Goal: Task Accomplishment & Management: Manage account settings

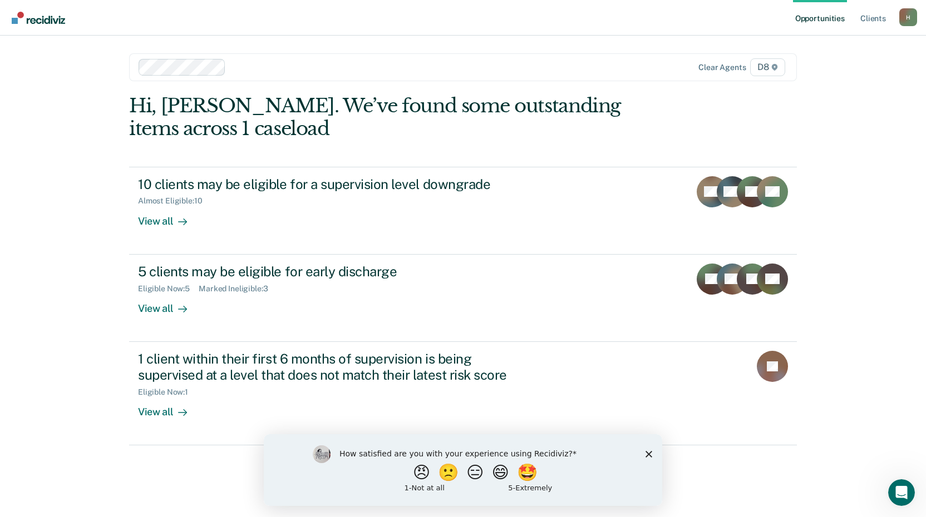
click at [72, 425] on div "Opportunities Client s [EMAIL_ADDRESS][US_STATE][DOMAIN_NAME] H Profile How it …" at bounding box center [463, 258] width 926 height 517
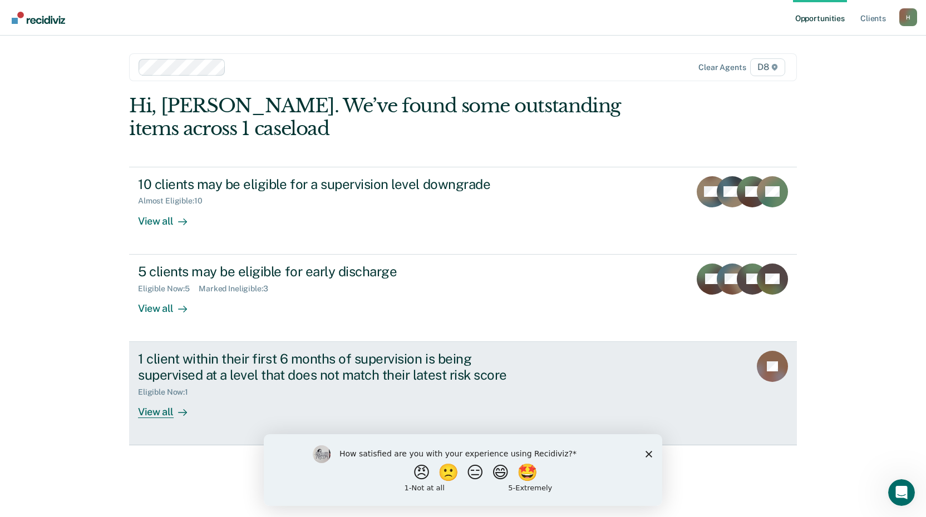
click at [162, 416] on div "View all" at bounding box center [169, 408] width 62 height 22
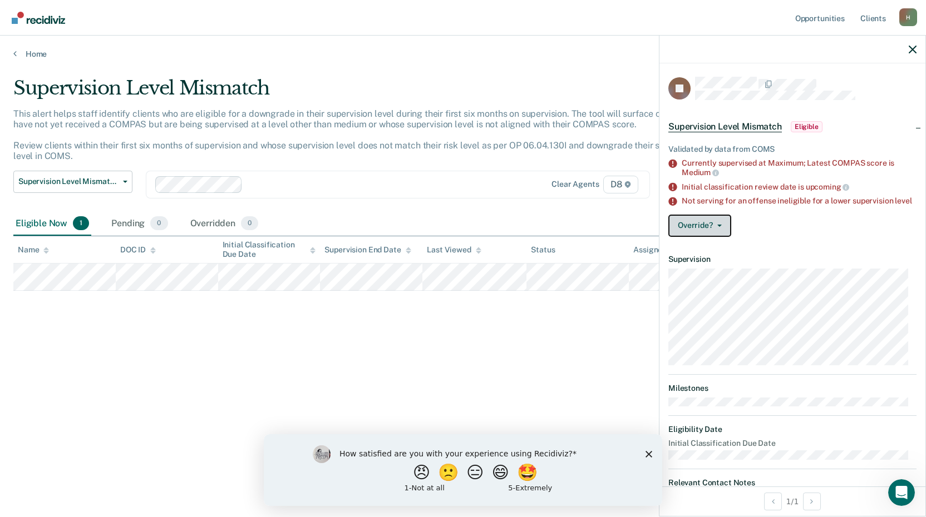
click at [691, 237] on button "Override?" at bounding box center [699, 226] width 63 height 22
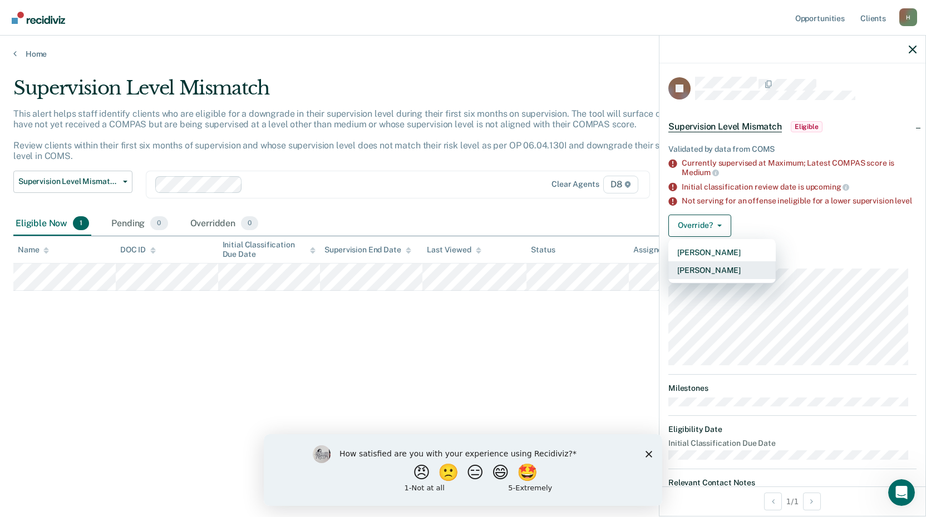
click at [690, 279] on button "[PERSON_NAME]" at bounding box center [721, 270] width 107 height 18
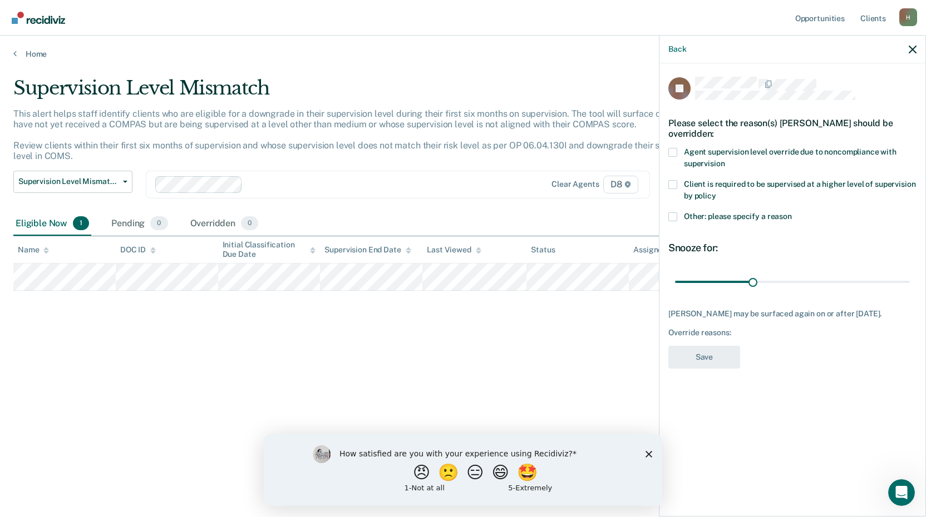
click at [666, 219] on div "KJ Please select the reason(s) [PERSON_NAME] should be overridden: Agent superv…" at bounding box center [792, 288] width 266 height 451
click at [673, 183] on span at bounding box center [672, 184] width 9 height 9
click at [716, 192] on input "Client is required to be supervised at a higher level of supervision by policy" at bounding box center [716, 192] width 0 height 0
click at [701, 348] on button "Save" at bounding box center [704, 357] width 72 height 23
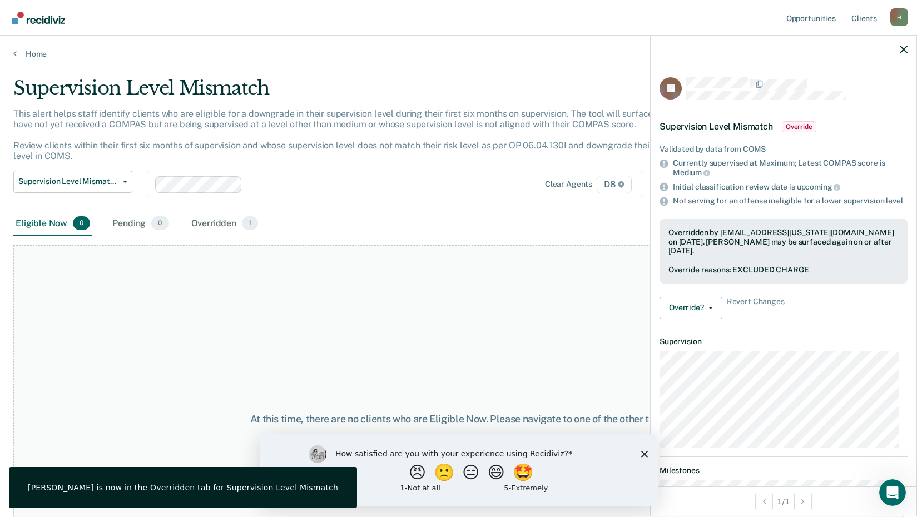
click at [910, 52] on div at bounding box center [784, 50] width 266 height 28
click at [902, 47] on icon "button" at bounding box center [904, 50] width 8 height 8
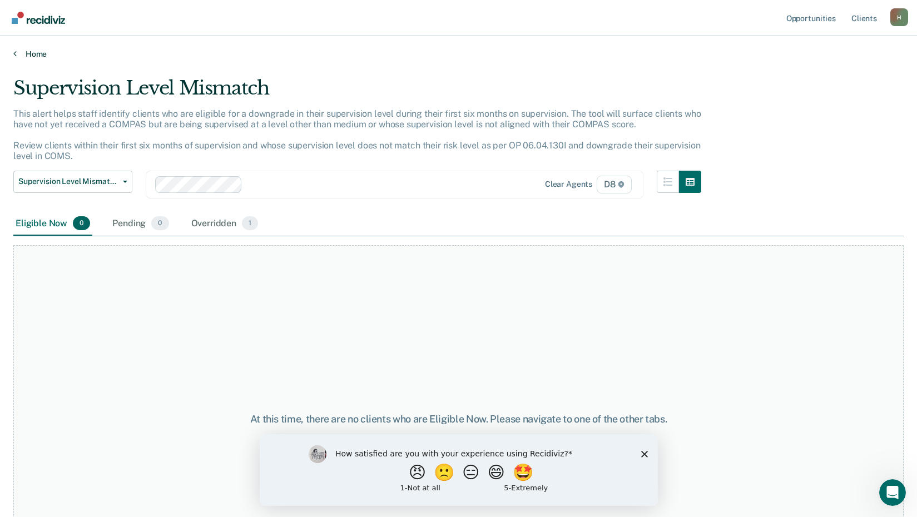
click at [44, 53] on link "Home" at bounding box center [458, 54] width 891 height 10
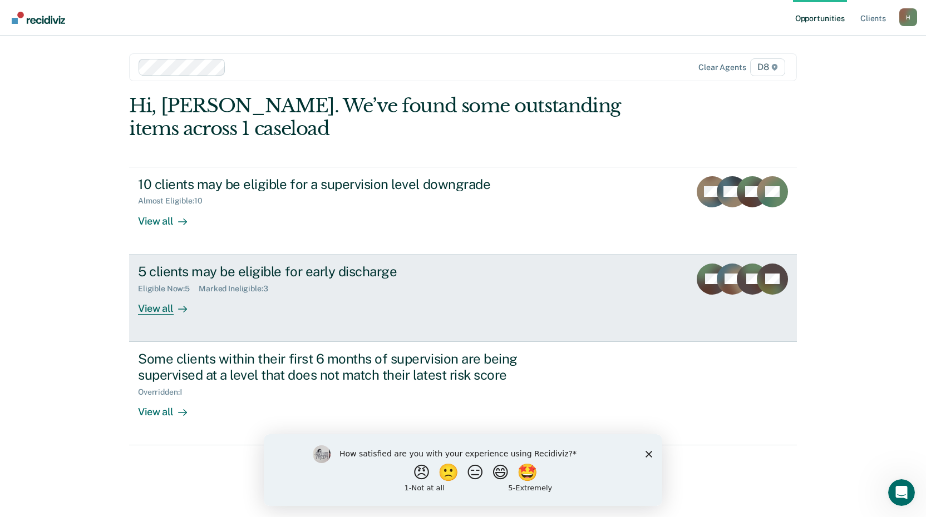
click at [151, 308] on div "View all" at bounding box center [169, 304] width 62 height 22
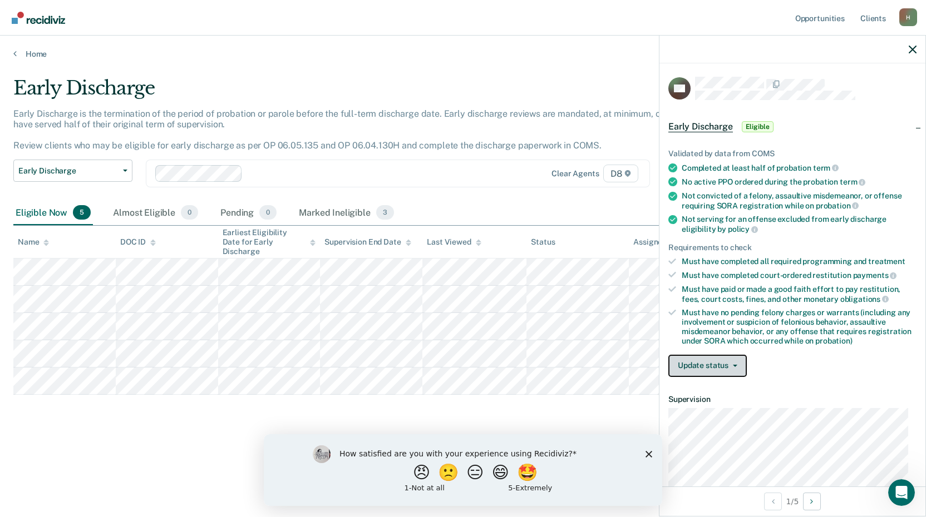
click at [703, 369] on button "Update status" at bounding box center [707, 366] width 78 height 22
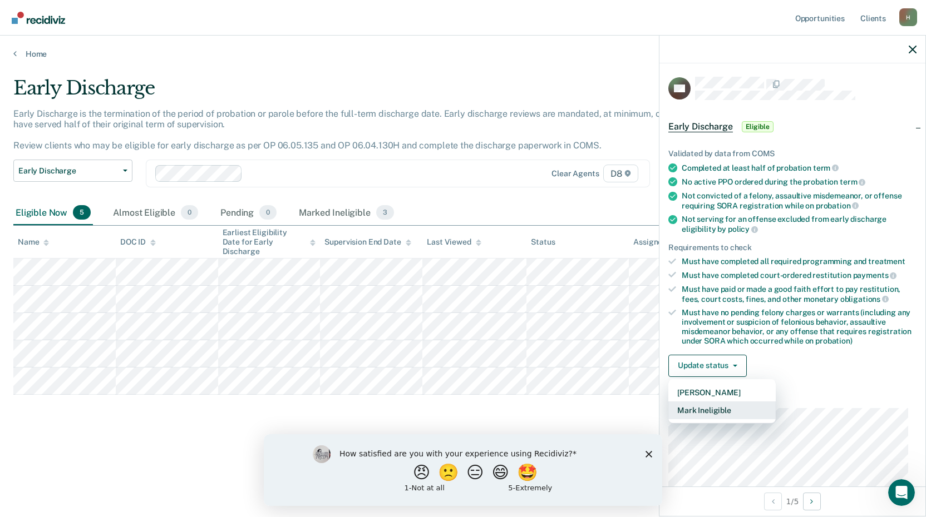
click at [701, 405] on button "Mark Ineligible" at bounding box center [721, 411] width 107 height 18
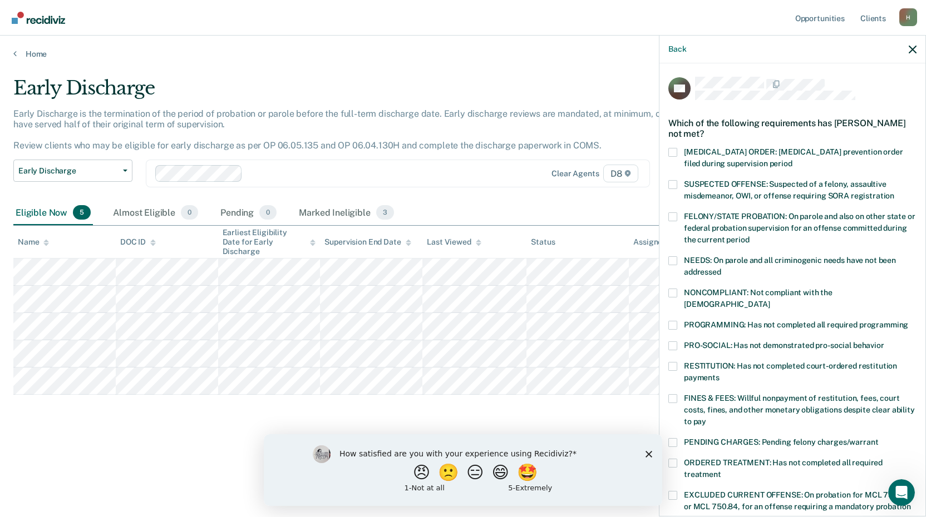
click at [677, 321] on label "PROGRAMMING: Has not completed all required programming" at bounding box center [792, 327] width 248 height 12
click at [908, 321] on input "PROGRAMMING: Has not completed all required programming" at bounding box center [908, 321] width 0 height 0
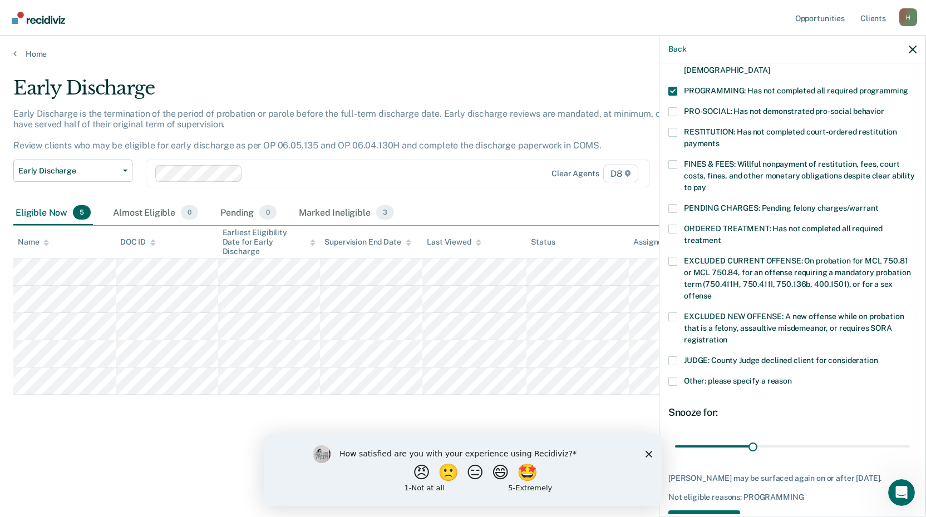
scroll to position [270, 0]
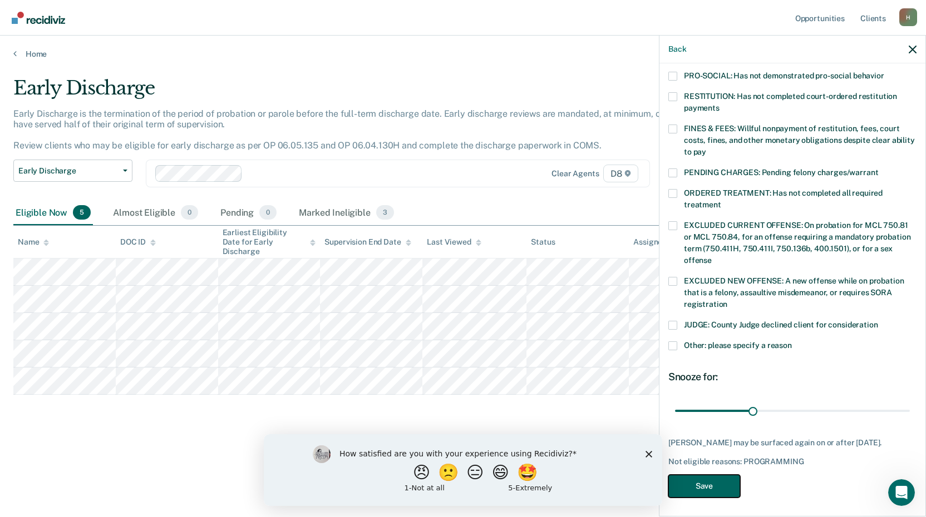
click at [703, 481] on button "Save" at bounding box center [704, 486] width 72 height 23
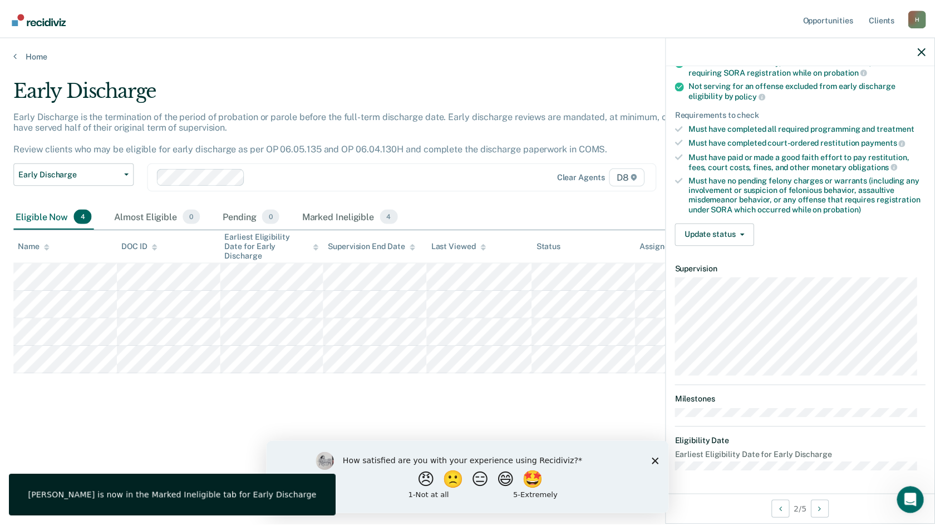
scroll to position [135, 0]
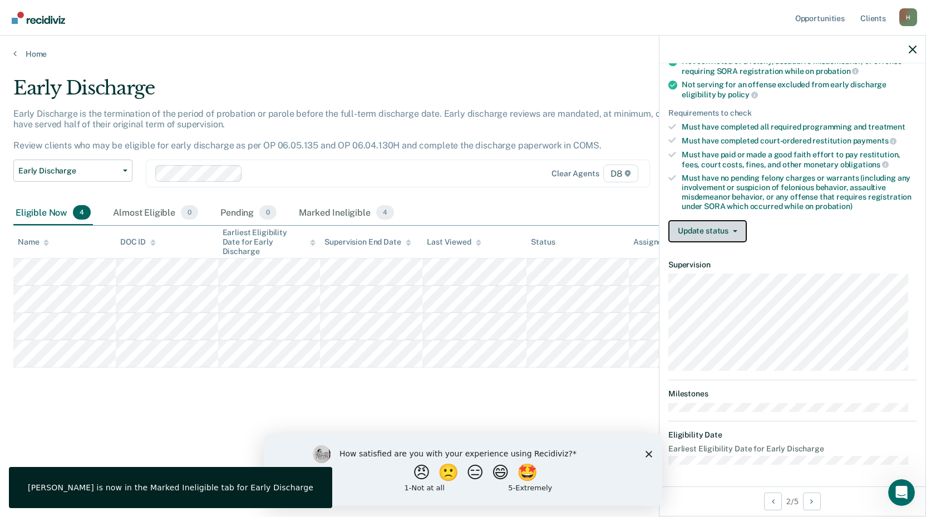
click at [681, 230] on button "Update status" at bounding box center [707, 231] width 78 height 22
click at [820, 237] on div "Update status [PERSON_NAME] Mark Ineligible" at bounding box center [792, 231] width 248 height 22
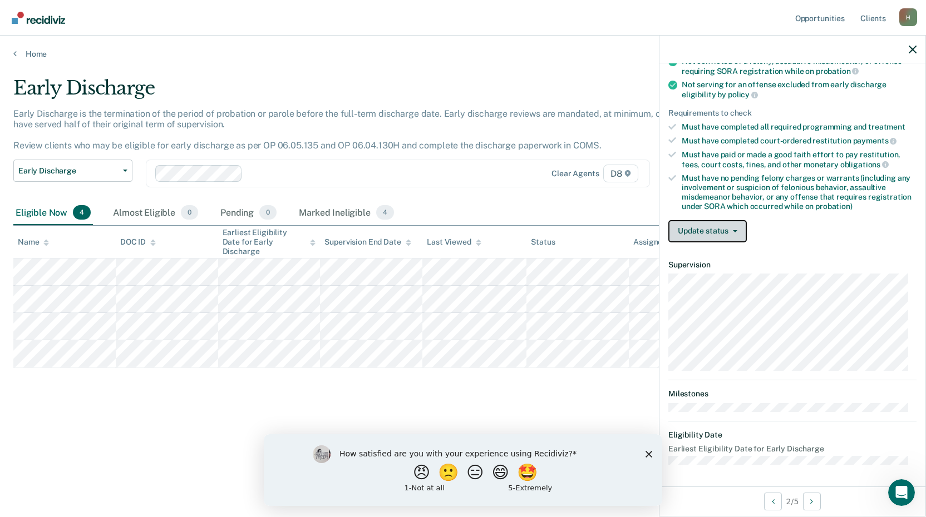
click at [734, 235] on button "Update status" at bounding box center [707, 231] width 78 height 22
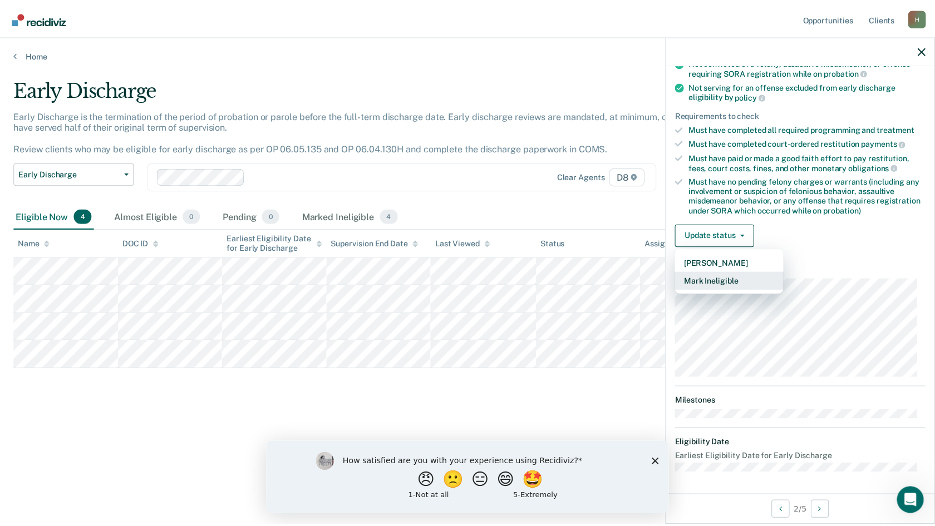
scroll to position [126, 0]
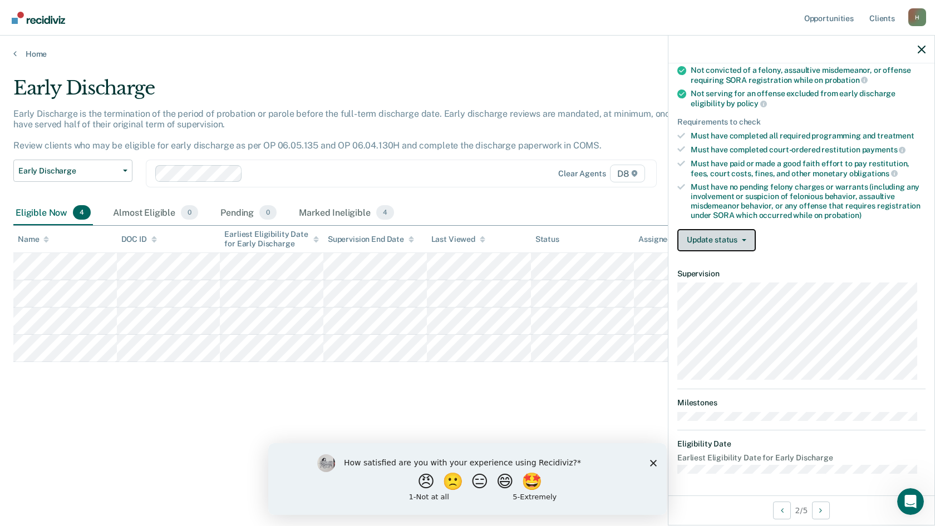
click at [693, 244] on button "Update status" at bounding box center [716, 240] width 78 height 22
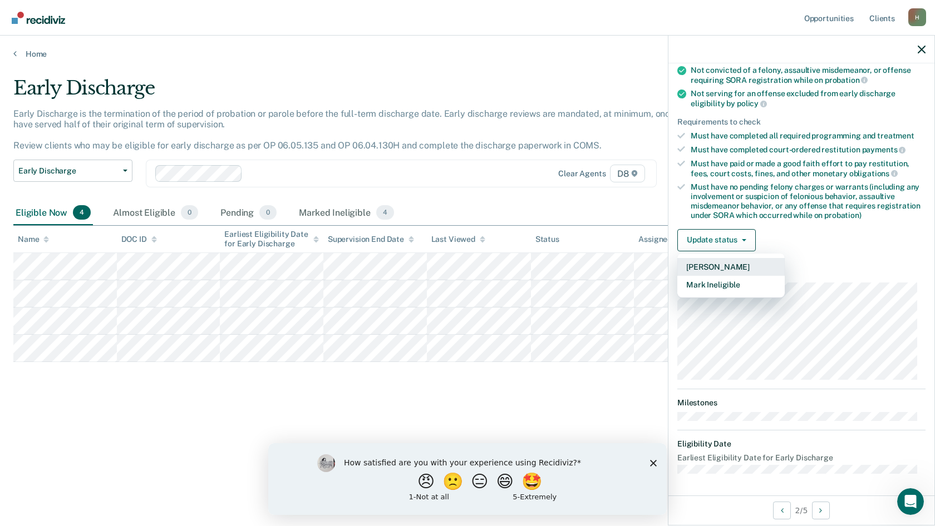
click at [707, 266] on button "[PERSON_NAME]" at bounding box center [730, 267] width 107 height 18
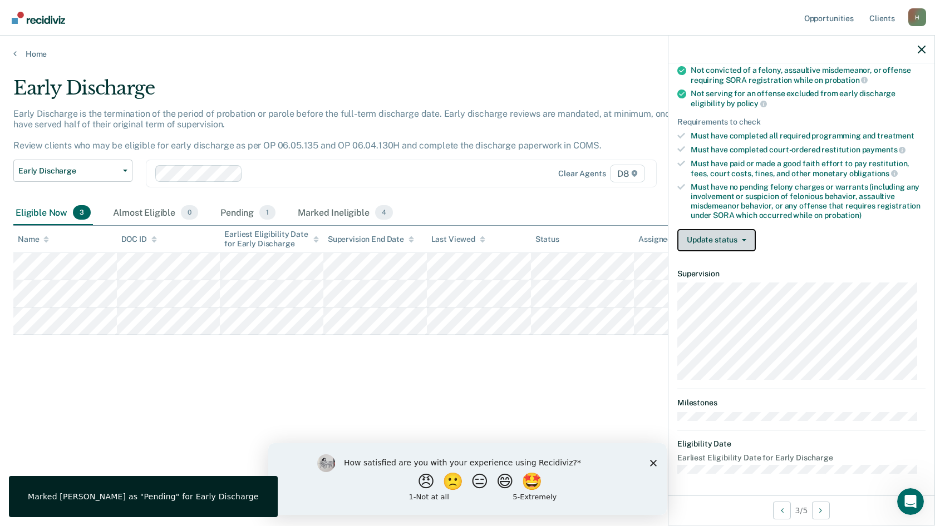
click at [699, 246] on button "Update status" at bounding box center [716, 240] width 78 height 22
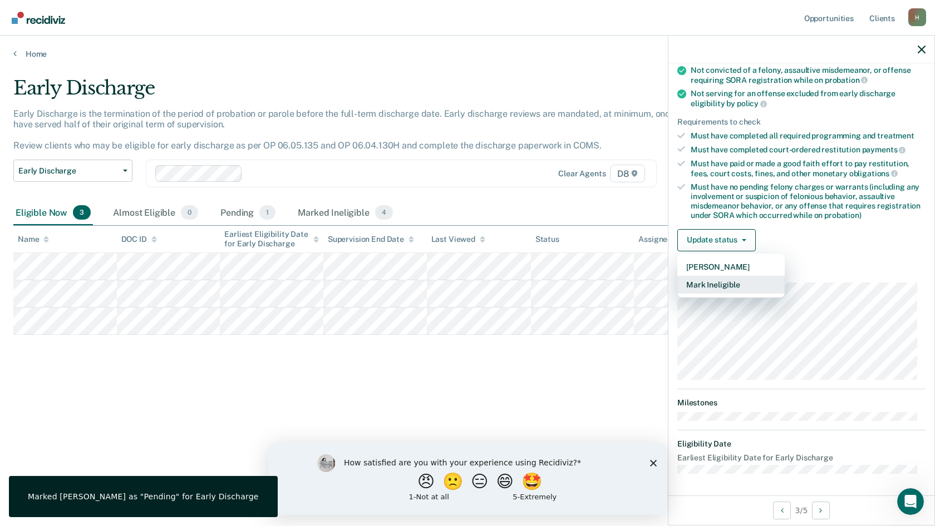
click at [713, 281] on button "Mark Ineligible" at bounding box center [730, 285] width 107 height 18
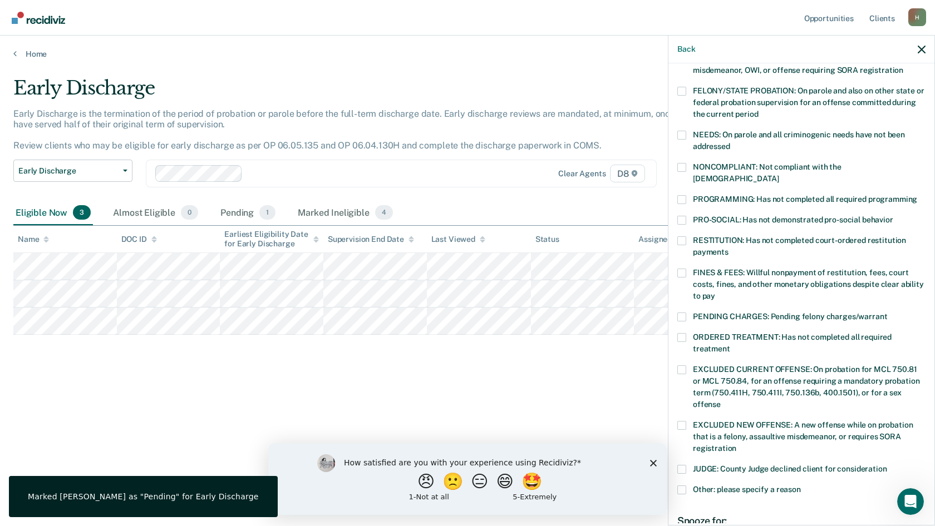
click at [679, 195] on span at bounding box center [681, 199] width 9 height 9
click at [917, 195] on input "PROGRAMMING: Has not completed all required programming" at bounding box center [917, 195] width 0 height 0
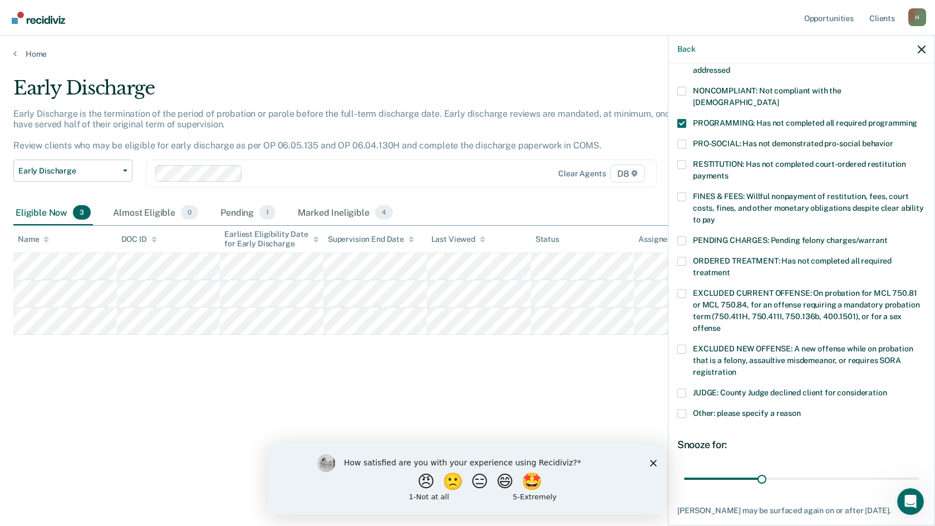
scroll to position [261, 0]
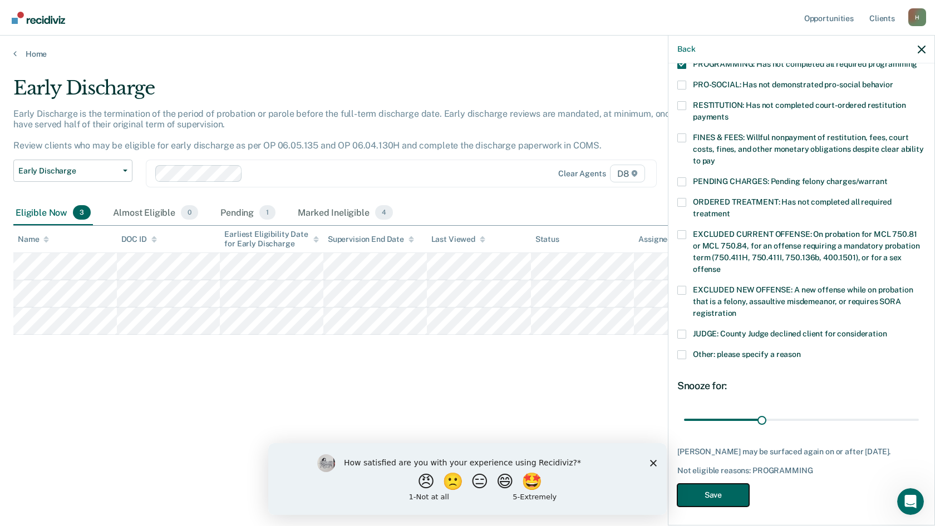
click at [727, 488] on button "Save" at bounding box center [713, 495] width 72 height 23
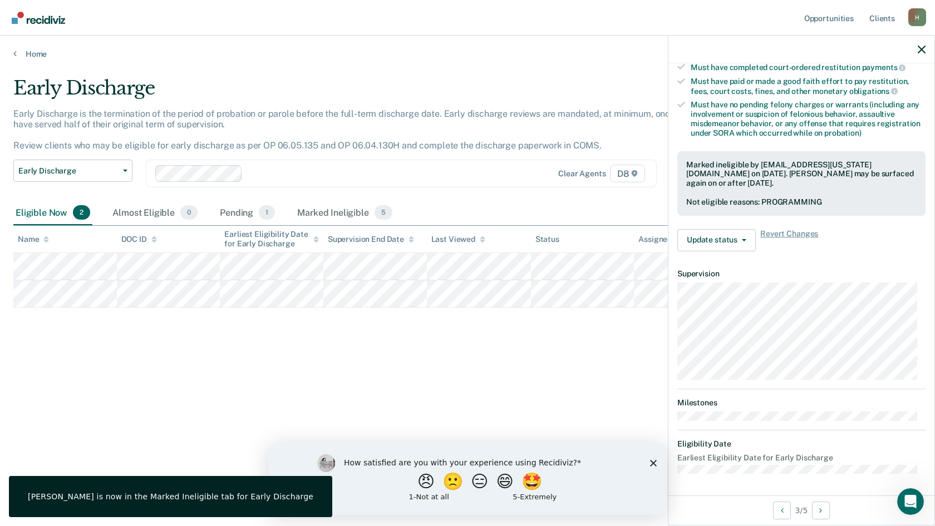
scroll to position [126, 0]
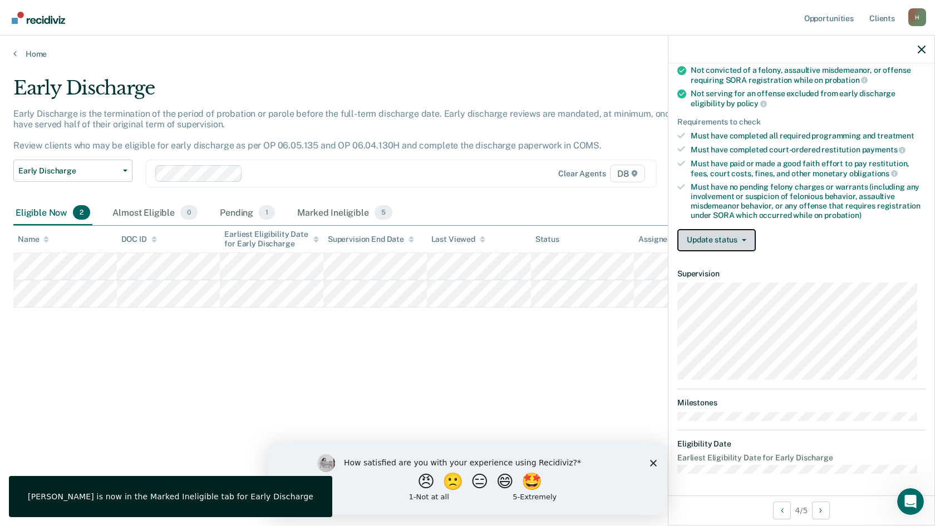
click at [704, 241] on button "Update status" at bounding box center [716, 240] width 78 height 22
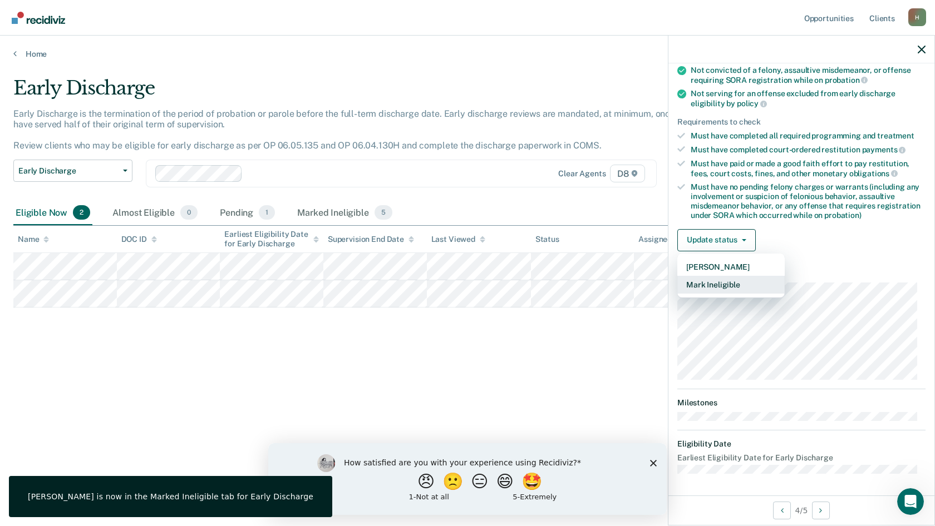
click at [716, 283] on button "Mark Ineligible" at bounding box center [730, 285] width 107 height 18
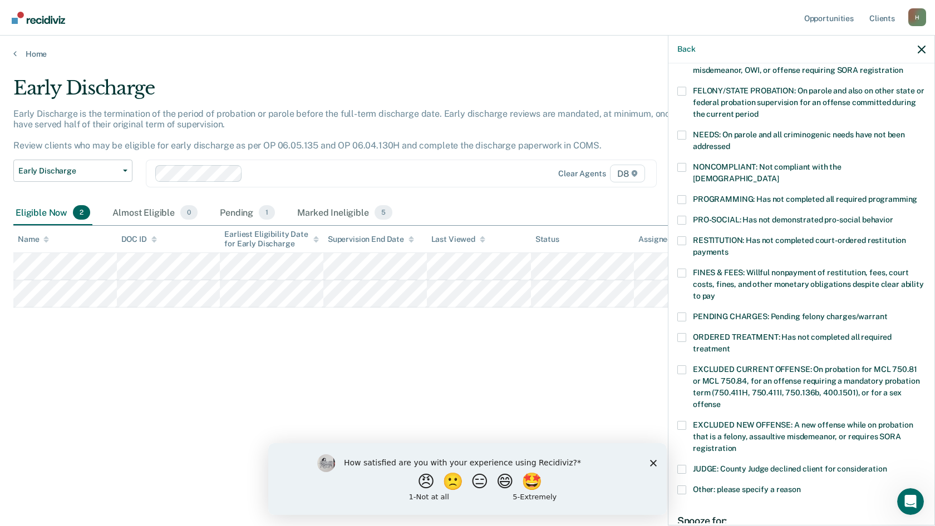
drag, startPoint x: 678, startPoint y: 304, endPoint x: 685, endPoint y: 392, distance: 87.6
click at [685, 389] on div "BH Which of the following requirements has [PERSON_NAME] not met? [MEDICAL_DATA…" at bounding box center [801, 300] width 248 height 698
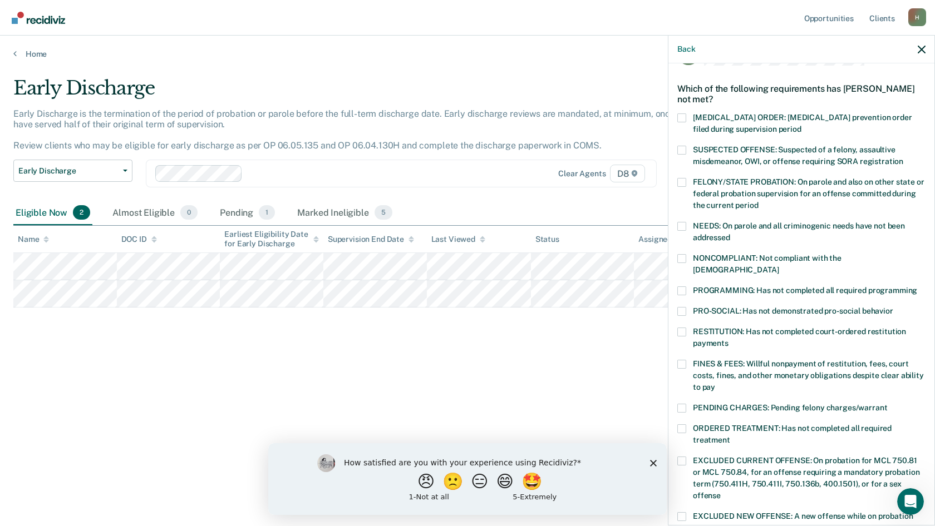
scroll to position [14, 0]
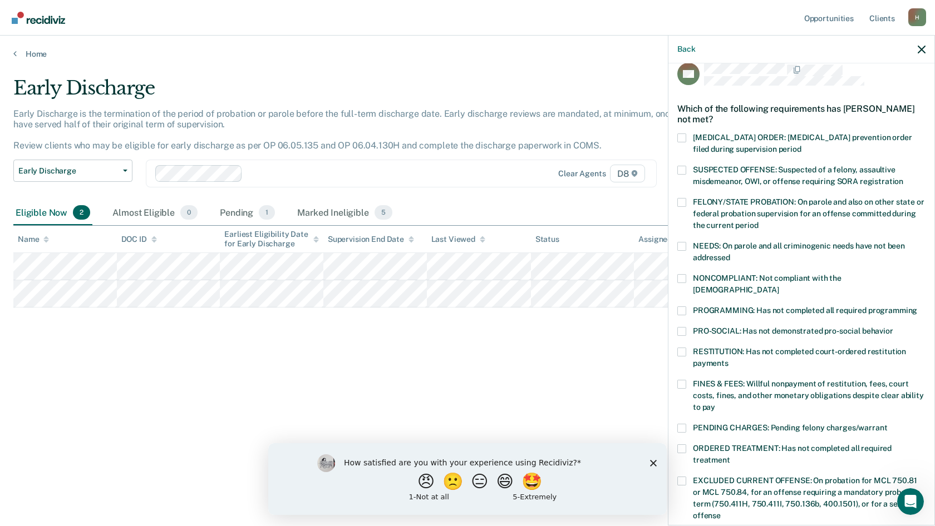
click at [681, 307] on span at bounding box center [681, 311] width 9 height 9
click at [917, 307] on input "PROGRAMMING: Has not completed all required programming" at bounding box center [917, 307] width 0 height 0
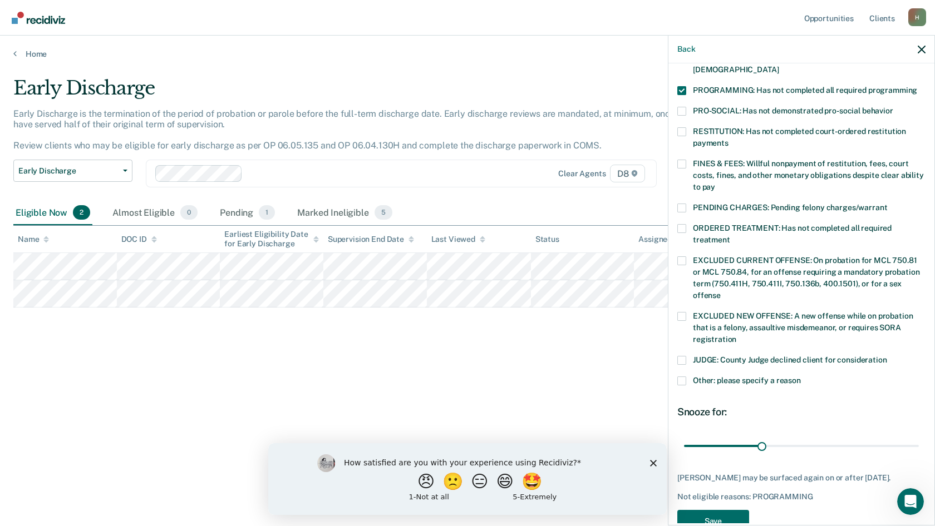
scroll to position [261, 0]
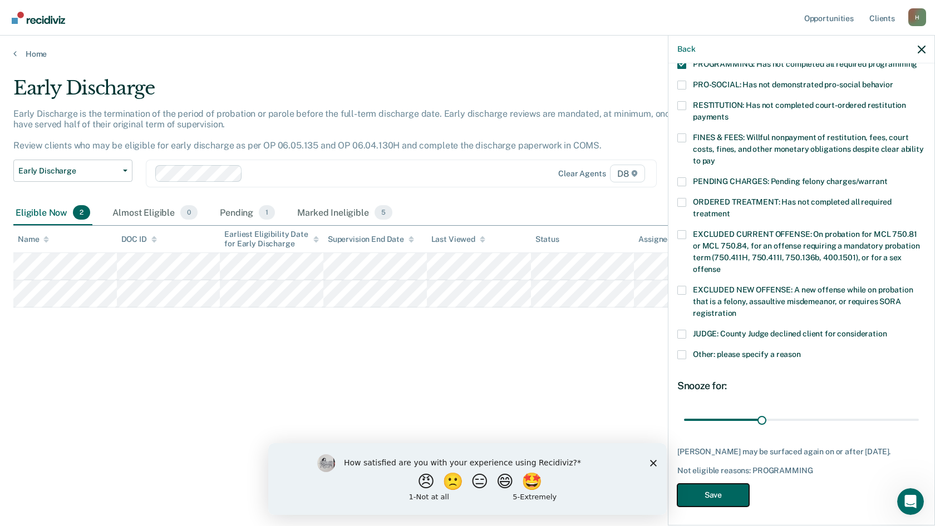
click at [725, 493] on button "Save" at bounding box center [713, 495] width 72 height 23
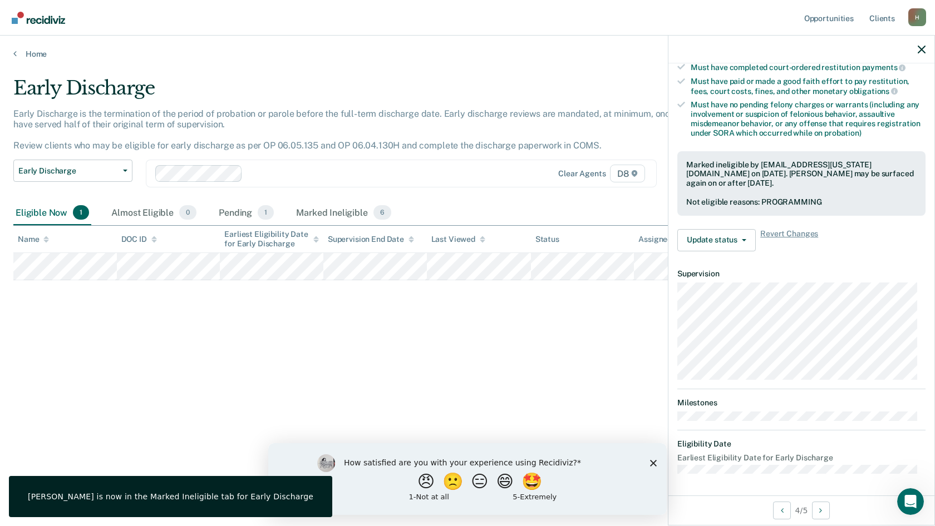
scroll to position [126, 0]
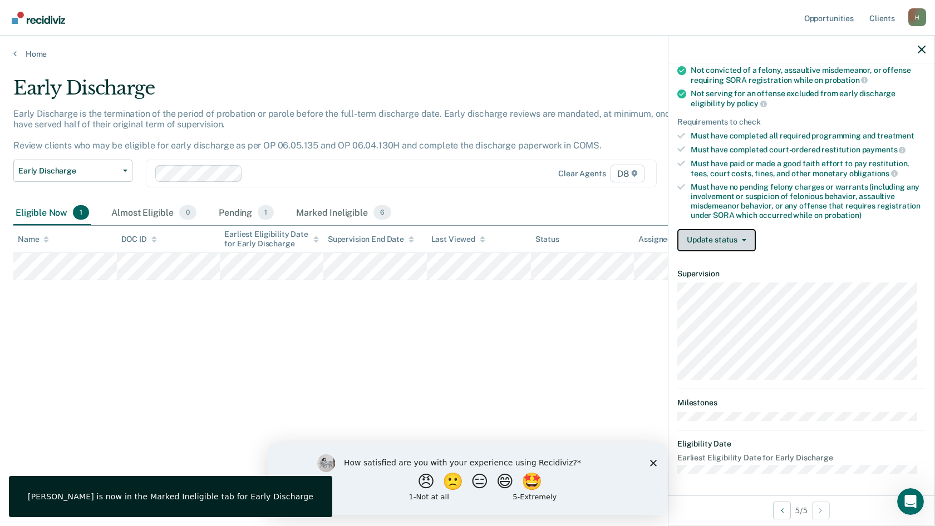
drag, startPoint x: 695, startPoint y: 245, endPoint x: 704, endPoint y: 265, distance: 22.4
click at [696, 245] on button "Update status" at bounding box center [716, 240] width 78 height 22
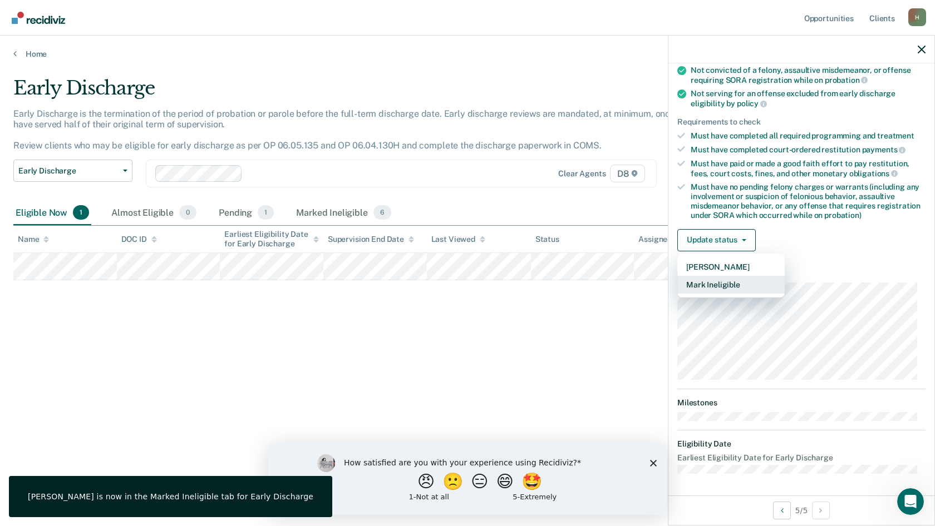
click at [710, 288] on button "Mark Ineligible" at bounding box center [730, 285] width 107 height 18
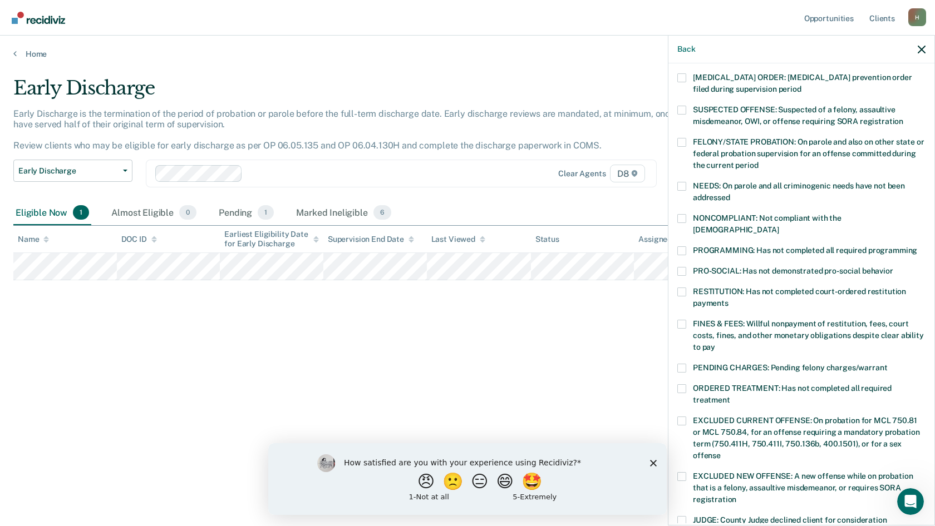
scroll to position [70, 0]
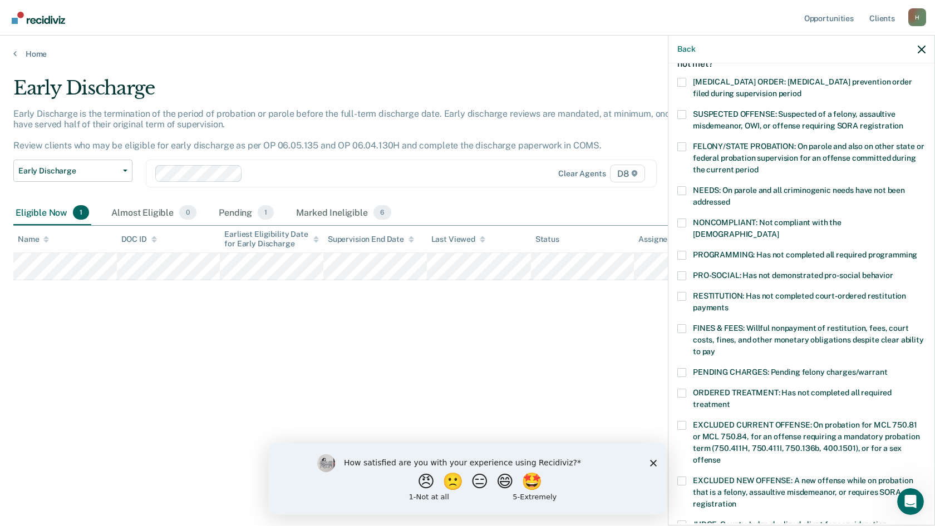
click at [684, 251] on span at bounding box center [681, 255] width 9 height 9
click at [917, 251] on input "PROGRAMMING: Has not completed all required programming" at bounding box center [917, 251] width 0 height 0
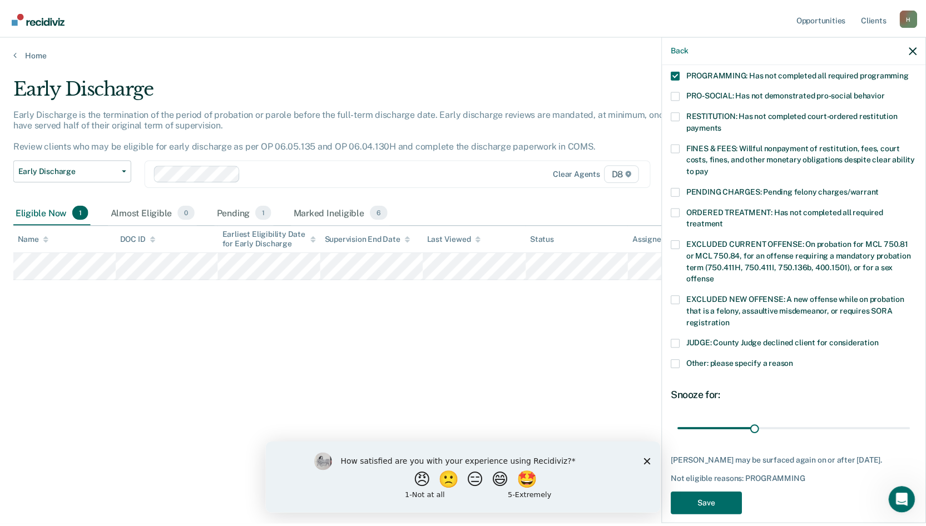
scroll to position [251, 0]
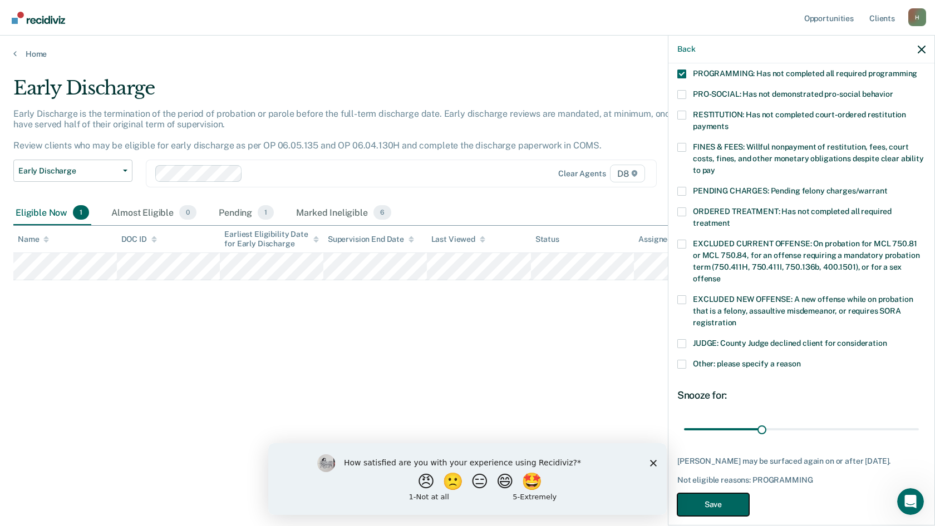
click at [729, 493] on button "Save" at bounding box center [713, 504] width 72 height 23
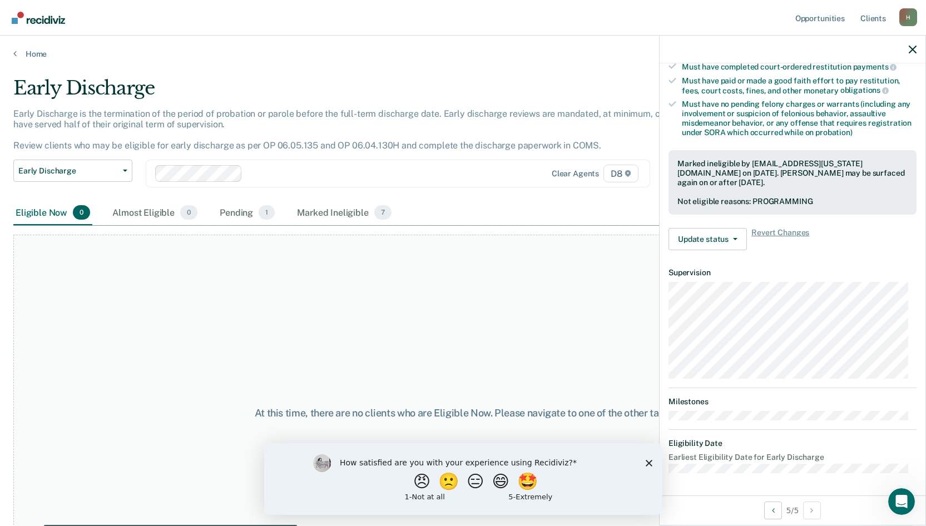
scroll to position [208, 0]
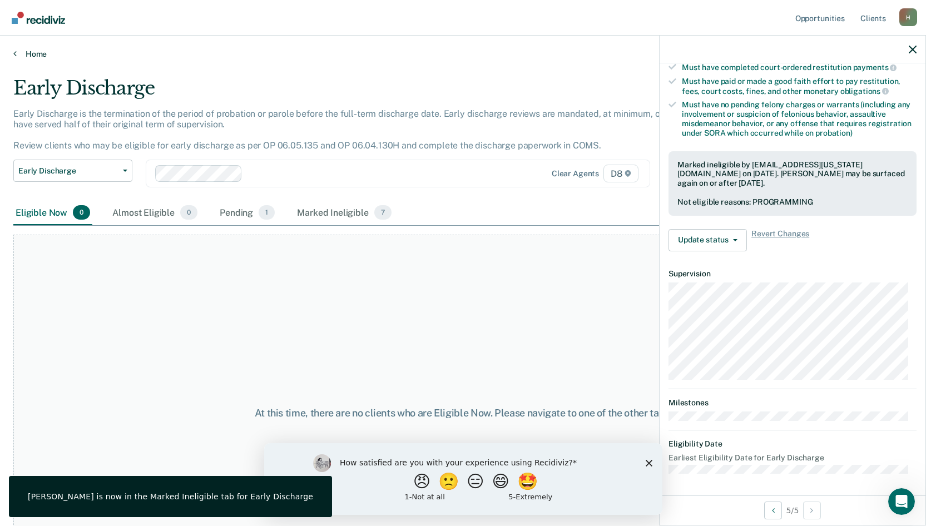
click at [42, 57] on link "Home" at bounding box center [462, 54] width 899 height 10
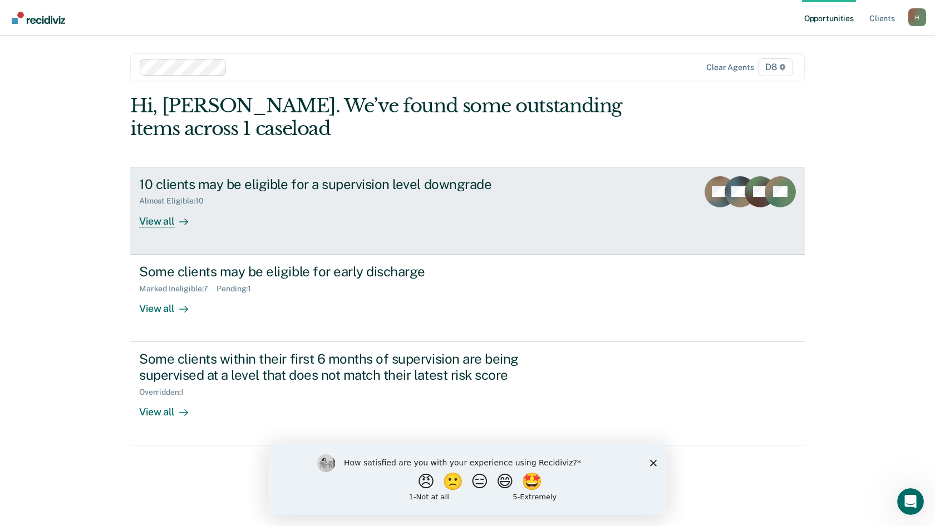
click at [167, 217] on div "View all" at bounding box center [170, 217] width 62 height 22
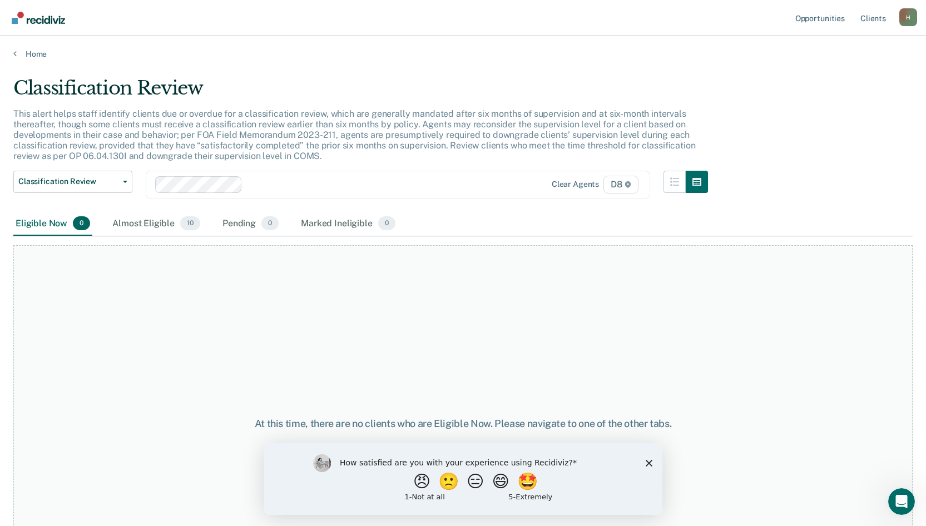
click at [34, 59] on main "Classification Review This alert helps staff identify clients due or overdue fo…" at bounding box center [463, 291] width 926 height 464
click at [33, 57] on link "Home" at bounding box center [462, 54] width 899 height 10
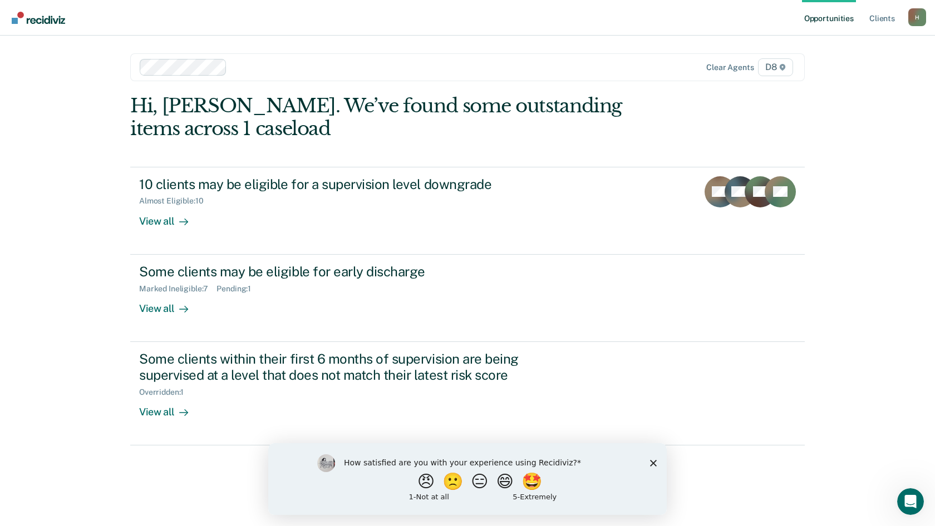
click at [182, 134] on div "Hi, [PERSON_NAME]. We’ve found some outstanding items across 1 caseload" at bounding box center [400, 118] width 540 height 46
